Goal: Task Accomplishment & Management: Manage account settings

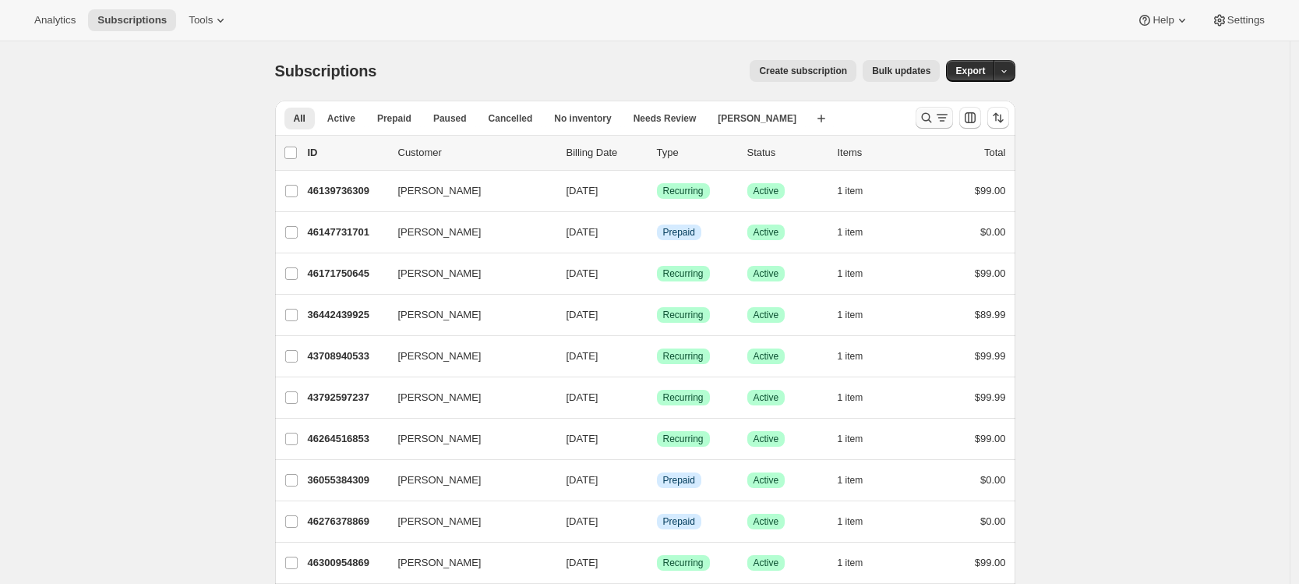
click at [926, 121] on icon "Search and filter results" at bounding box center [927, 118] width 16 height 16
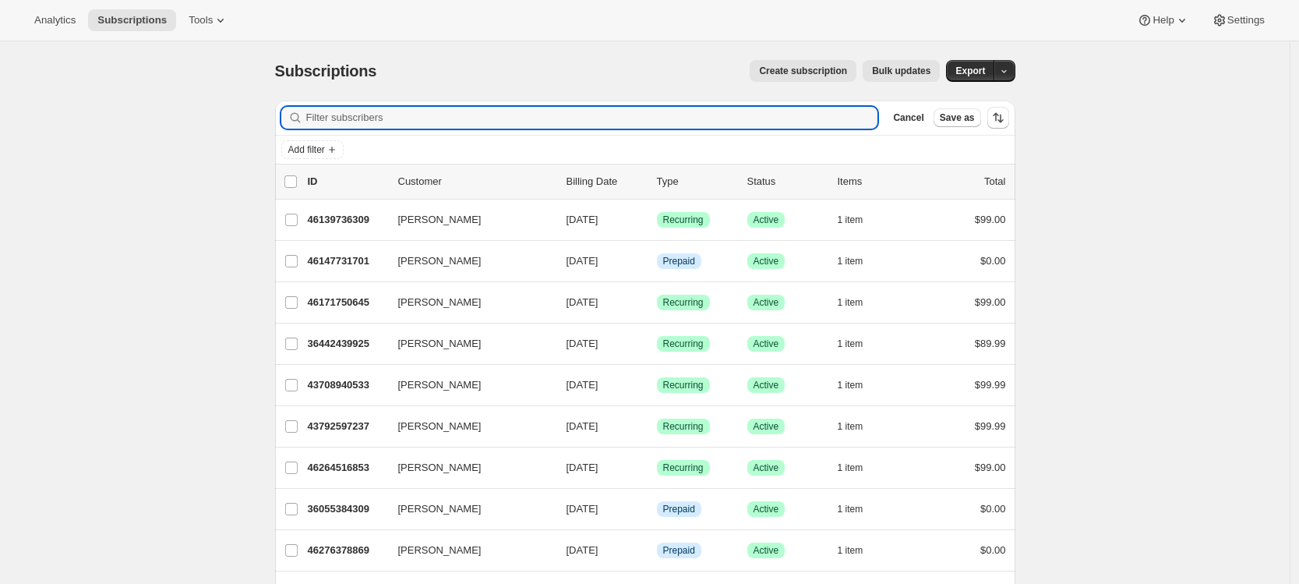
paste input "[EMAIL_ADDRESS][DOMAIN_NAME]"
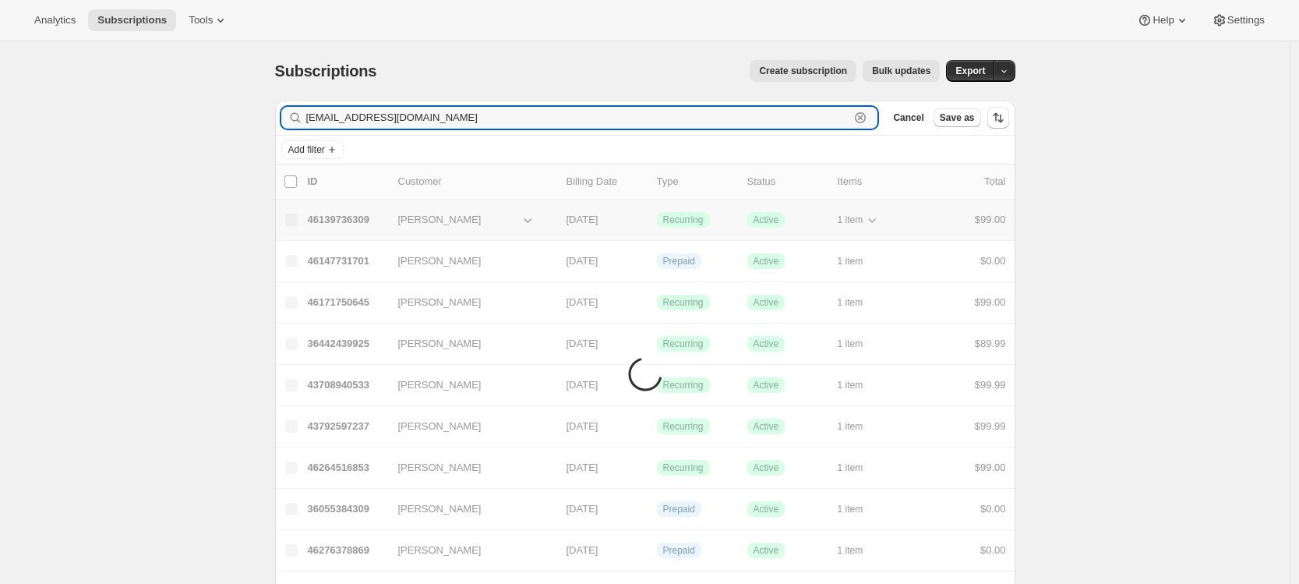
type input "[EMAIL_ADDRESS][DOMAIN_NAME]"
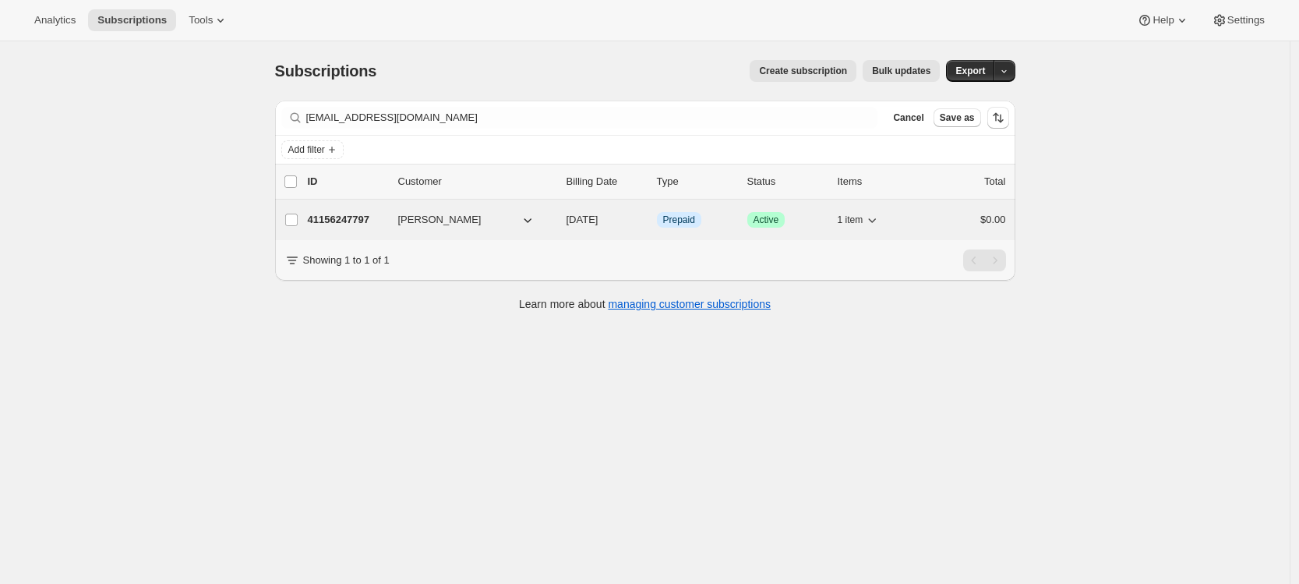
click at [379, 219] on p "41156247797" at bounding box center [347, 220] width 78 height 16
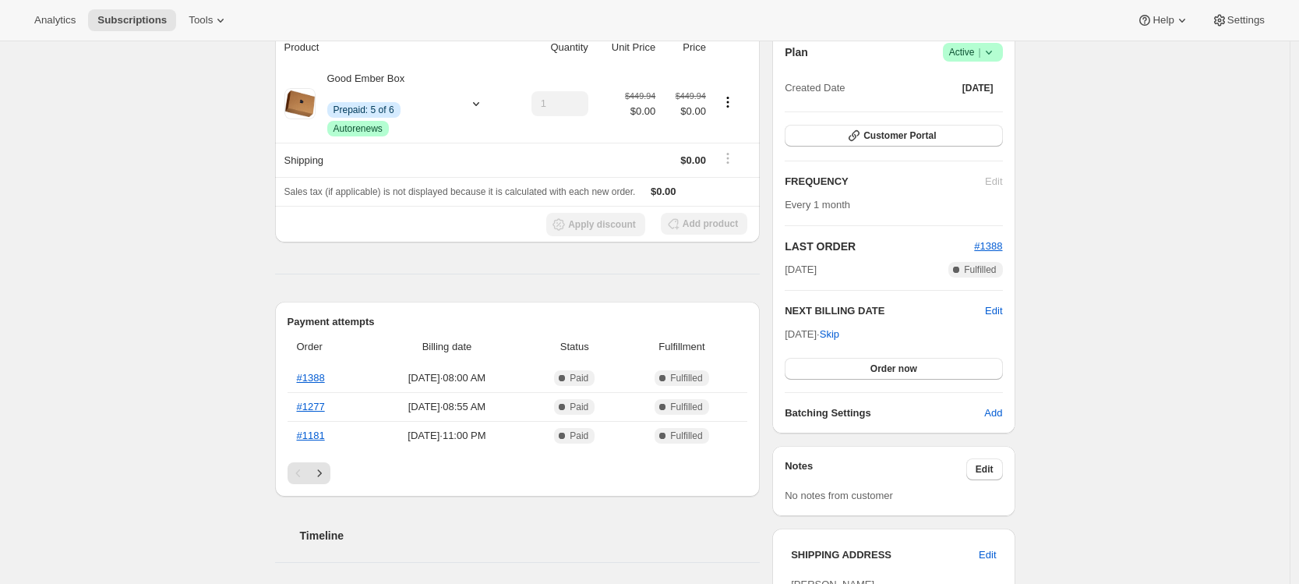
scroll to position [154, 0]
click at [327, 469] on icon "Next" at bounding box center [320, 473] width 16 height 16
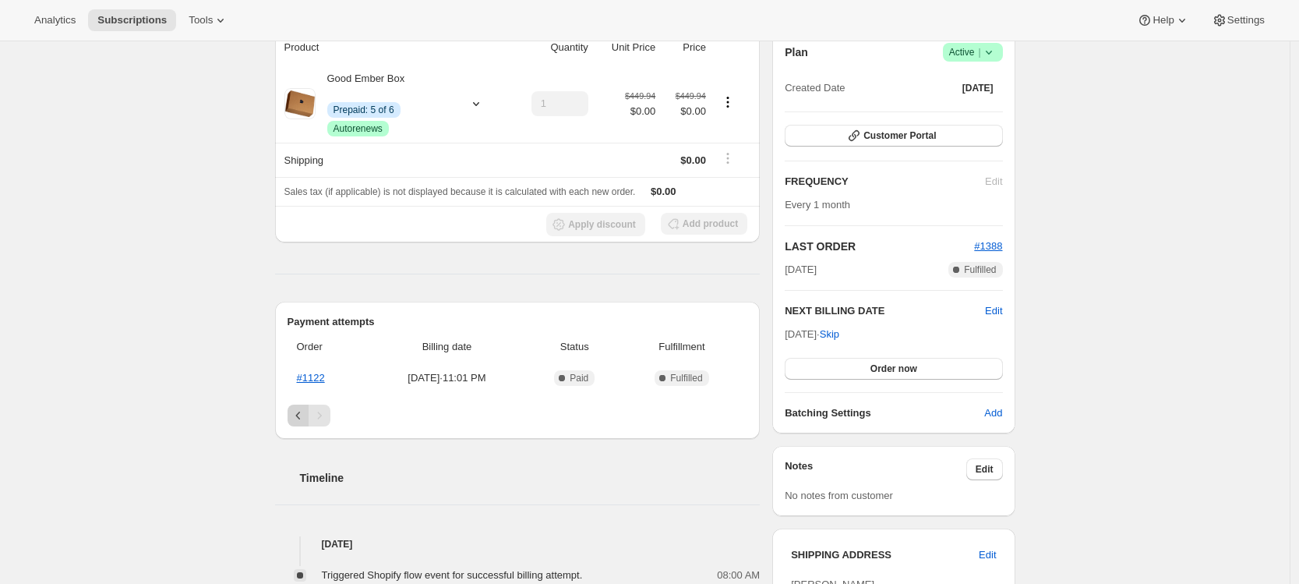
click at [298, 415] on icon "Previous" at bounding box center [299, 415] width 16 height 16
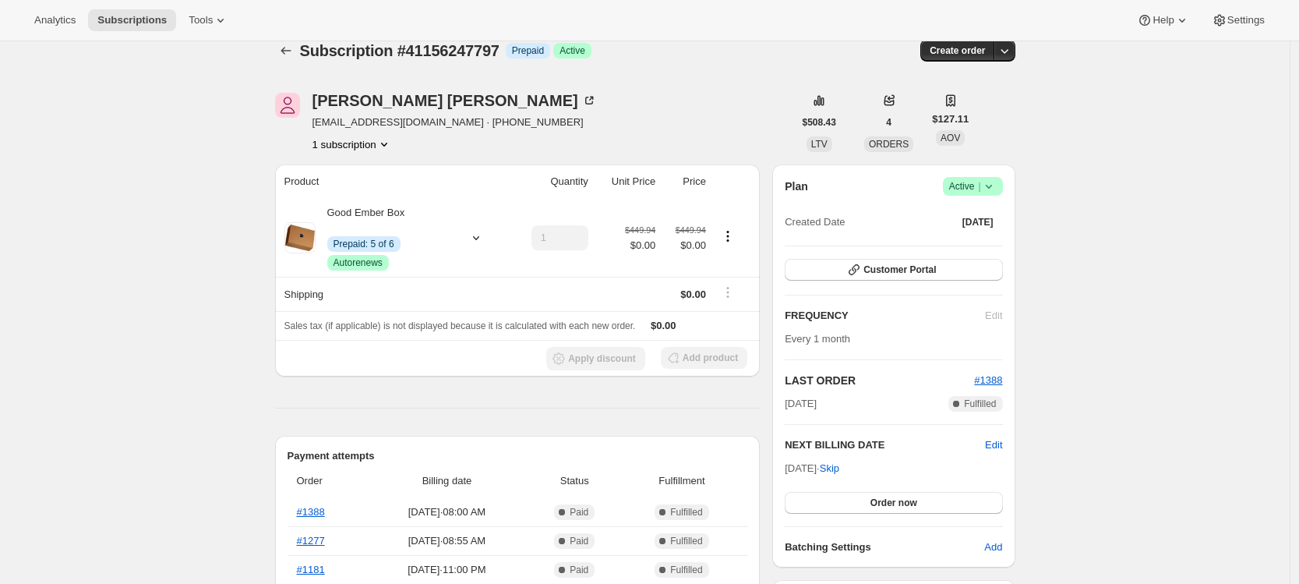
scroll to position [23, 0]
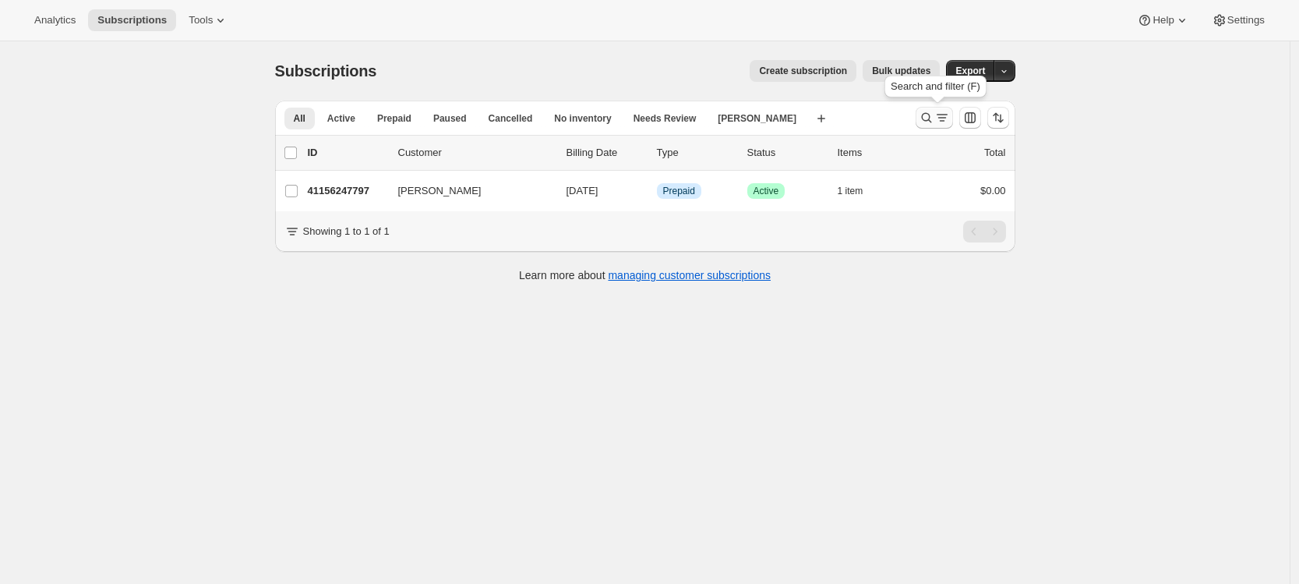
click at [942, 111] on icon "Search and filter results" at bounding box center [942, 118] width 16 height 16
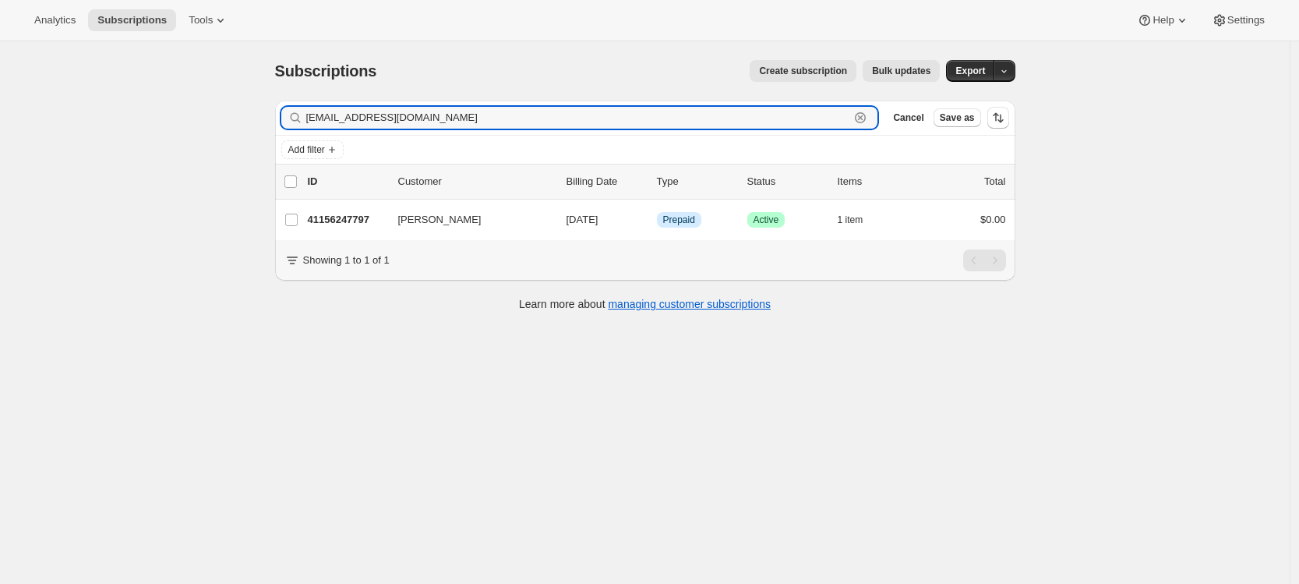
click at [866, 118] on icon "button" at bounding box center [860, 118] width 16 height 16
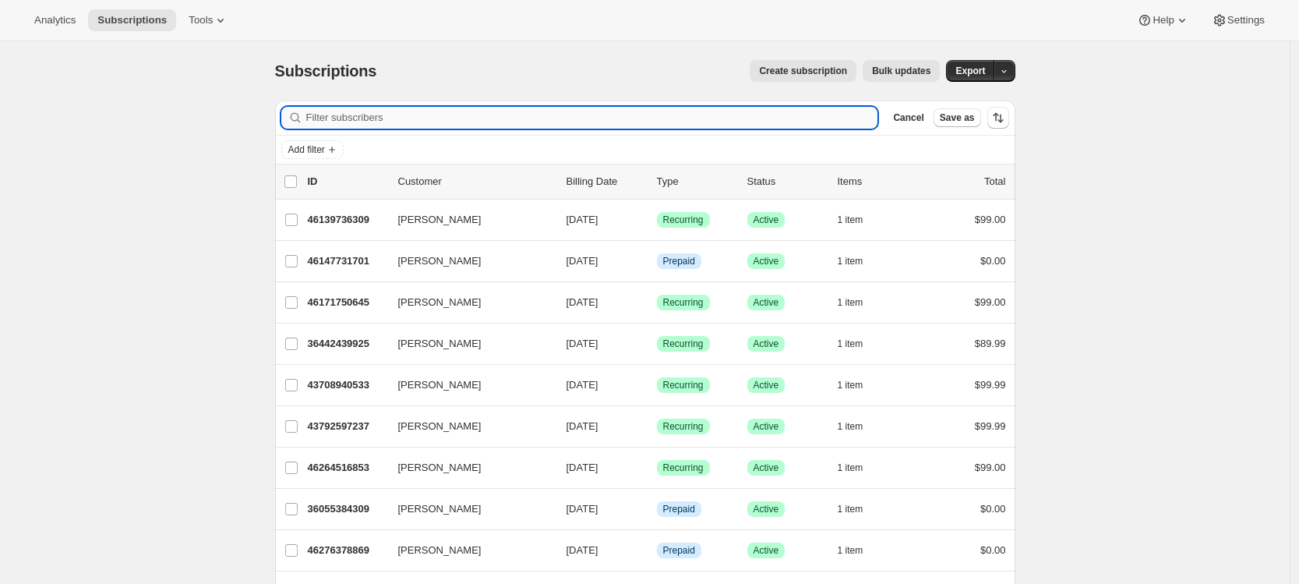
click at [536, 118] on input "Filter subscribers" at bounding box center [592, 118] width 572 height 22
paste input "[EMAIL_ADDRESS][DOMAIN_NAME]"
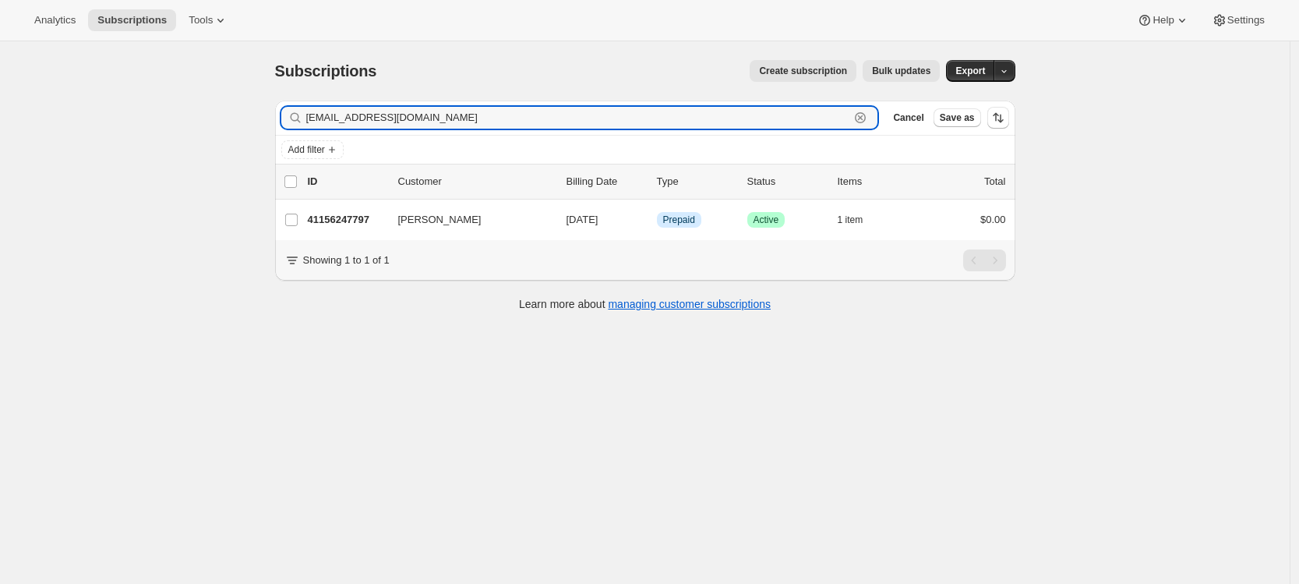
type input "[EMAIL_ADDRESS][DOMAIN_NAME]"
click at [866, 115] on icon "button" at bounding box center [860, 118] width 16 height 16
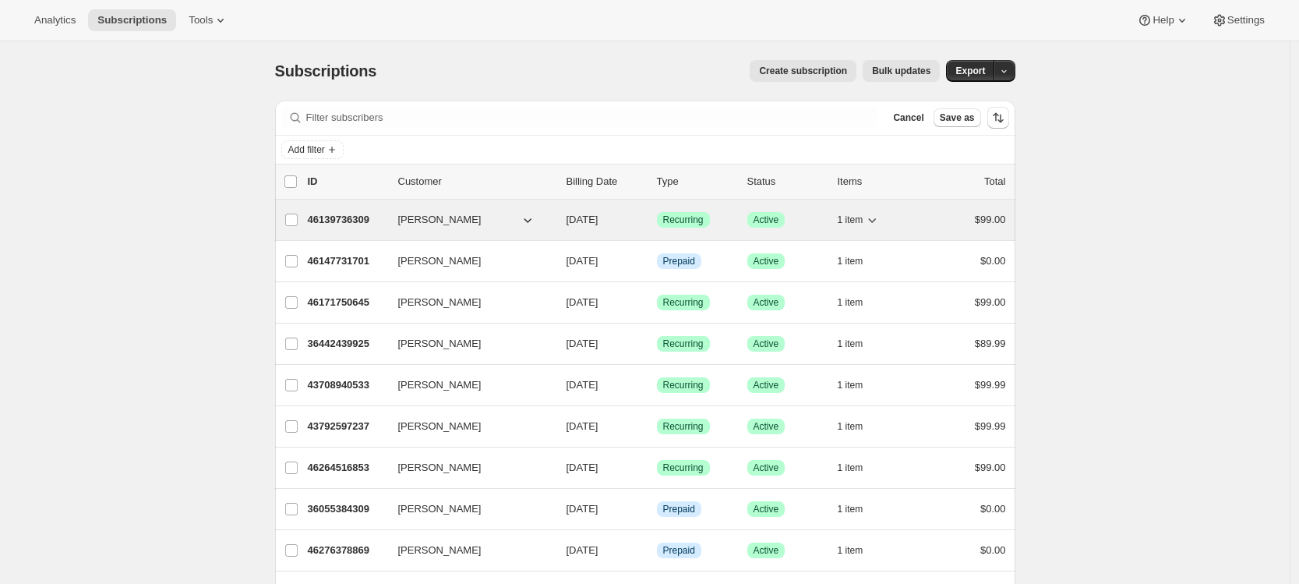
click at [340, 220] on p "46139736309" at bounding box center [347, 220] width 78 height 16
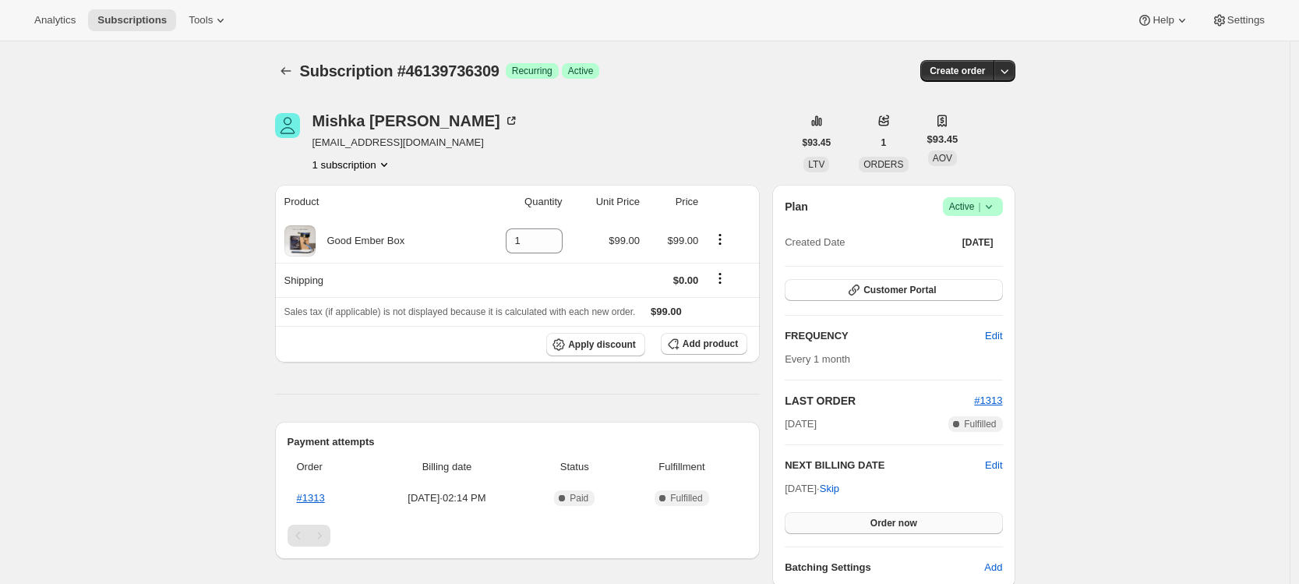
click at [873, 518] on button "Order now" at bounding box center [893, 523] width 217 height 22
click at [874, 518] on span "Click to confirm" at bounding box center [893, 523] width 71 height 12
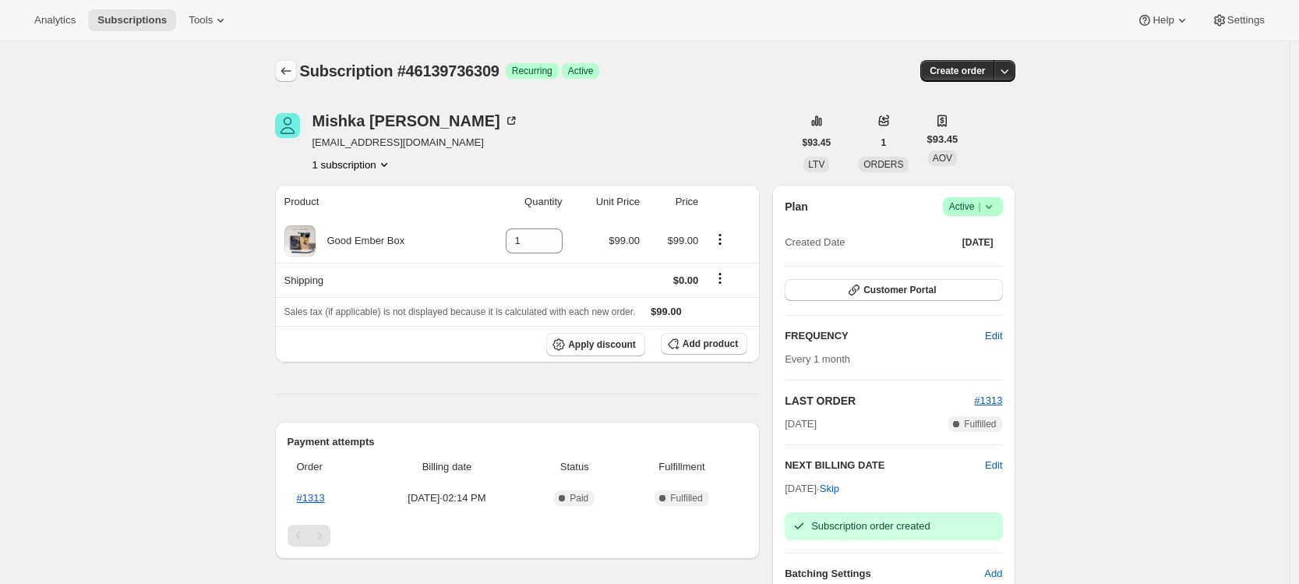
click at [292, 76] on icon "Subscriptions" at bounding box center [286, 71] width 16 height 16
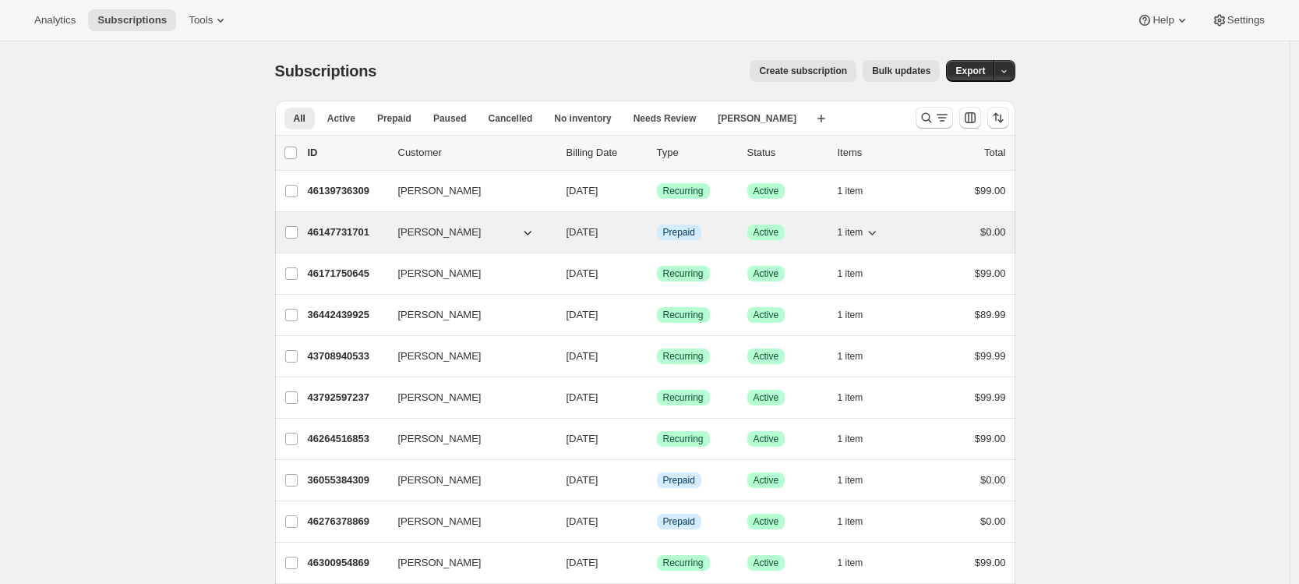
click at [331, 232] on p "46147731701" at bounding box center [347, 232] width 78 height 16
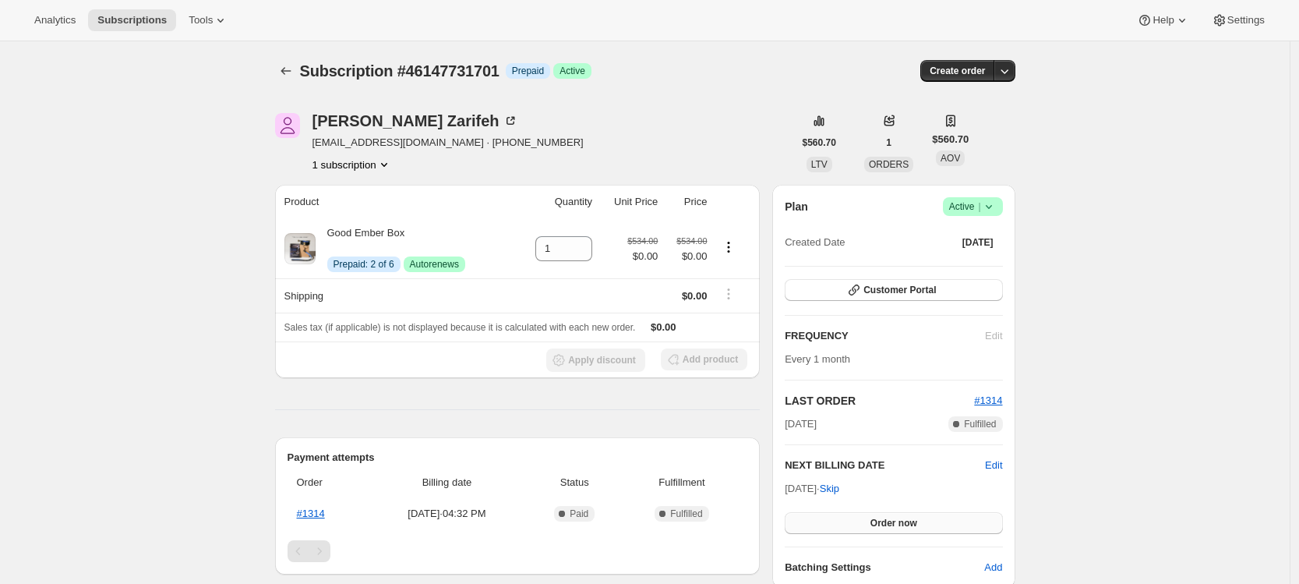
click at [884, 523] on span "Order now" at bounding box center [893, 523] width 47 height 12
click at [884, 523] on span "Click to confirm" at bounding box center [893, 523] width 71 height 12
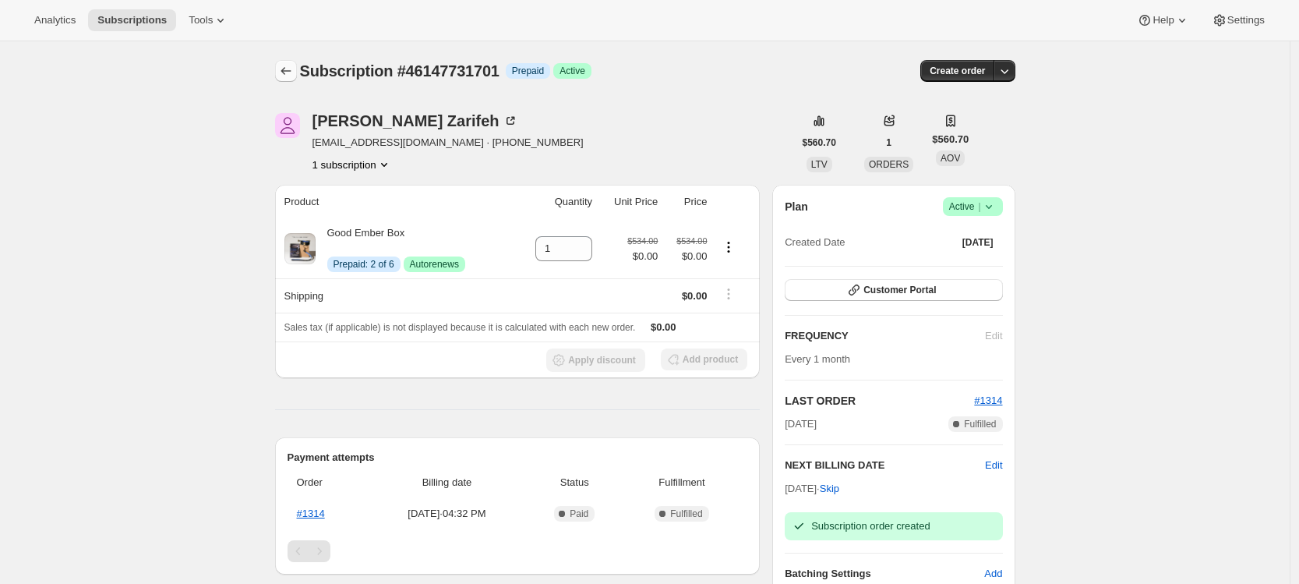
click at [289, 73] on icon "Subscriptions" at bounding box center [286, 71] width 16 height 16
